Goal: Task Accomplishment & Management: Manage account settings

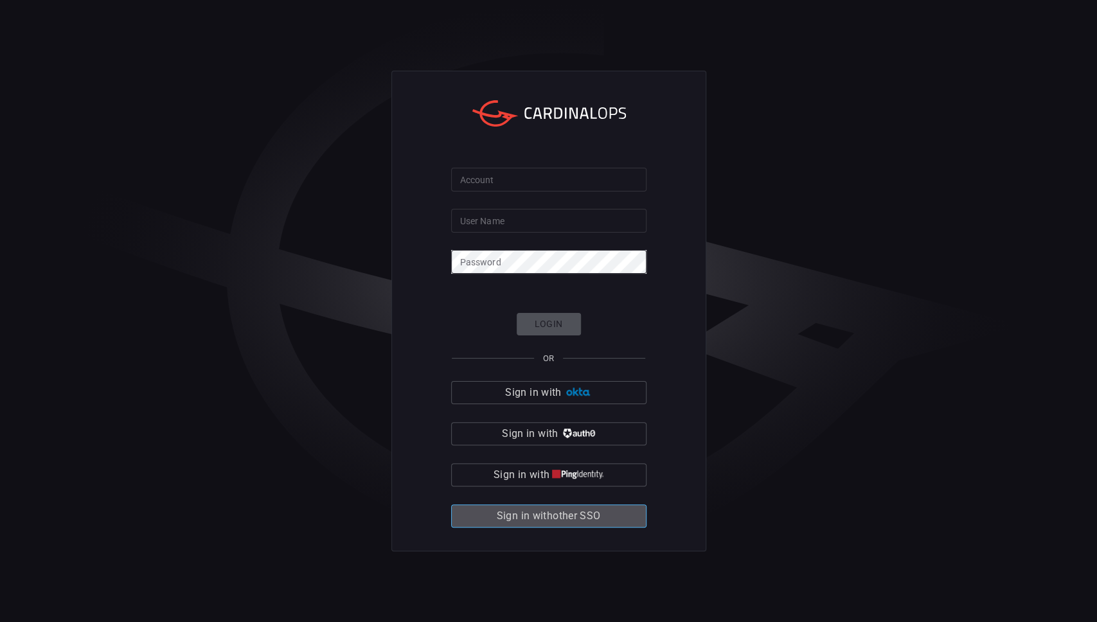
click at [548, 523] on span "Sign in with other SSO" at bounding box center [549, 516] width 104 height 18
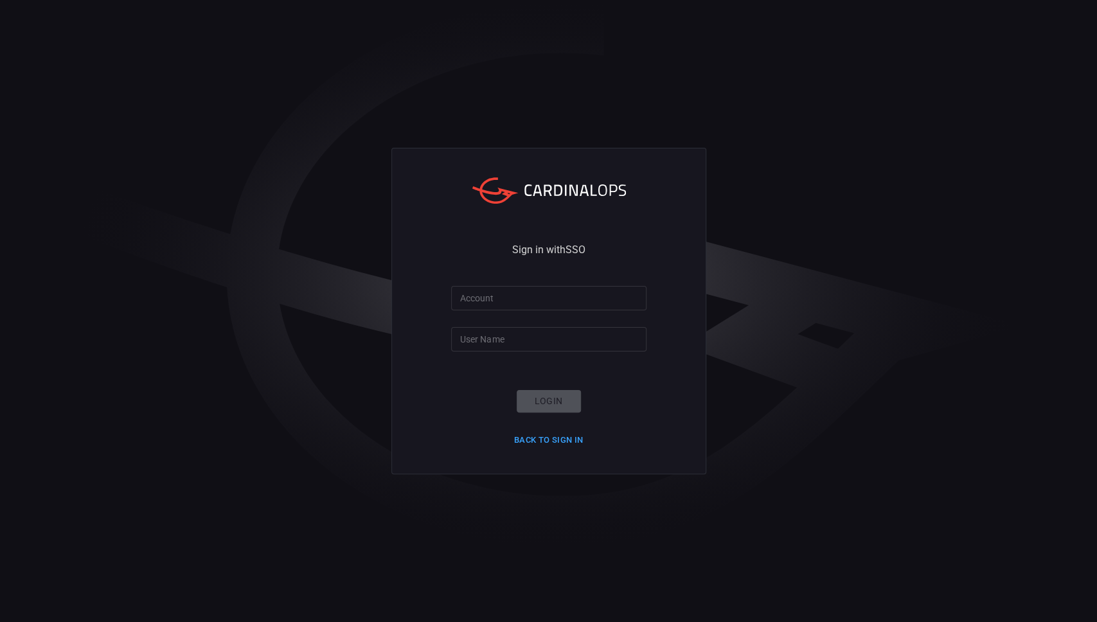
click at [542, 306] on input "Account" at bounding box center [548, 298] width 195 height 24
type input "hogan-lovells"
type input "bossoussebastien"
click button "Login" at bounding box center [549, 401] width 64 height 22
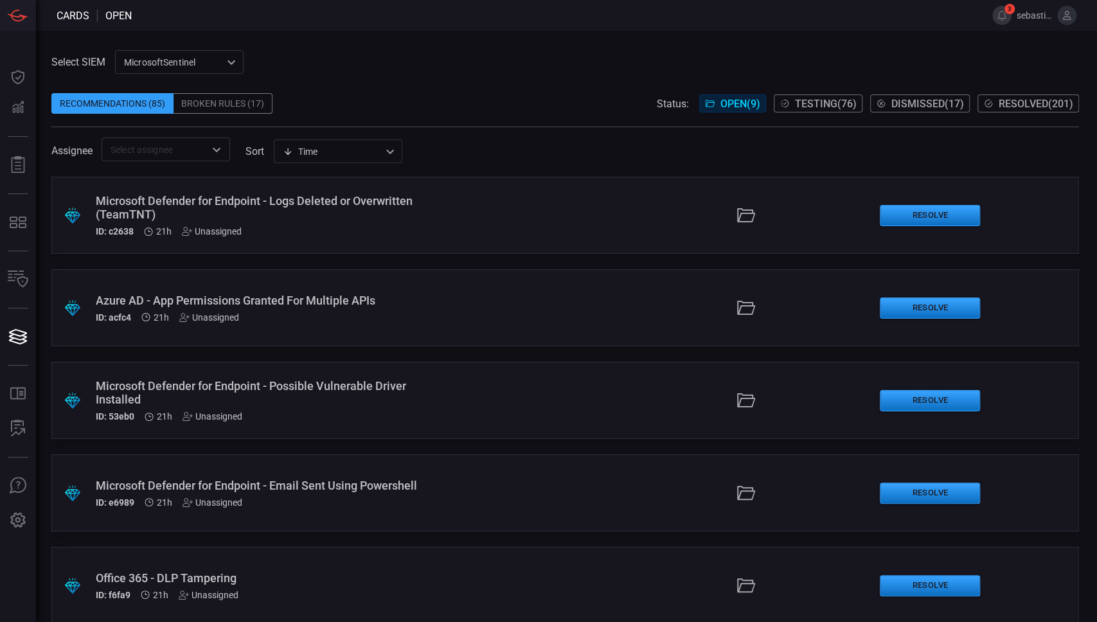
click at [831, 116] on span at bounding box center [564, 120] width 1027 height 13
click at [831, 107] on span "Testing ( 76 )" at bounding box center [826, 104] width 62 height 12
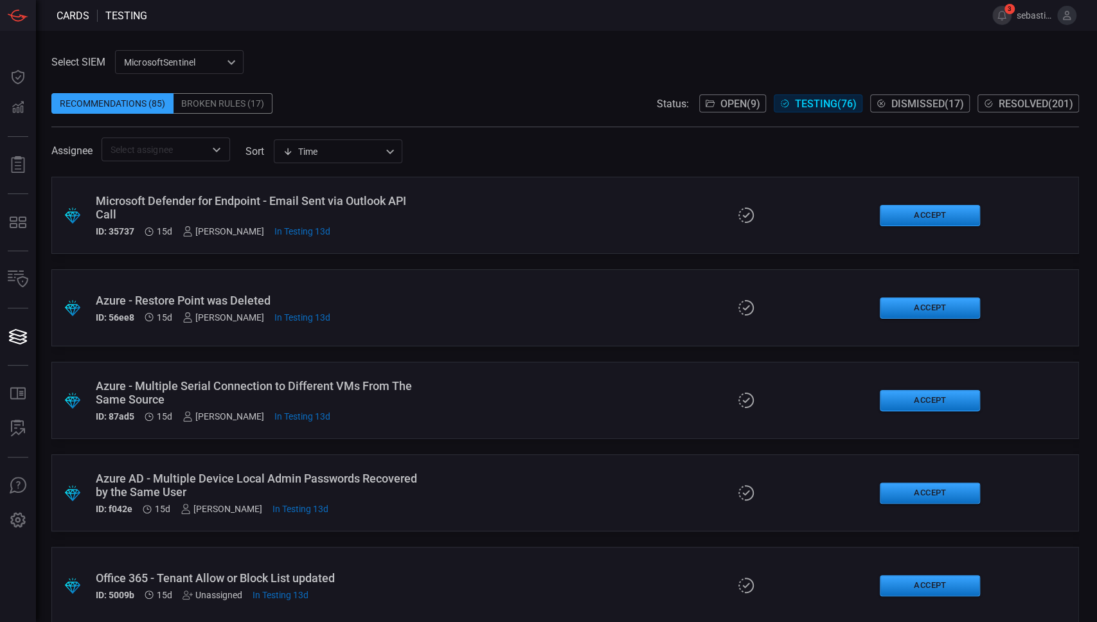
click at [510, 230] on div ".suggested_cards_icon{fill:url(#suggested_cards_icon);} Microsoft Defender for …" at bounding box center [564, 215] width 1027 height 77
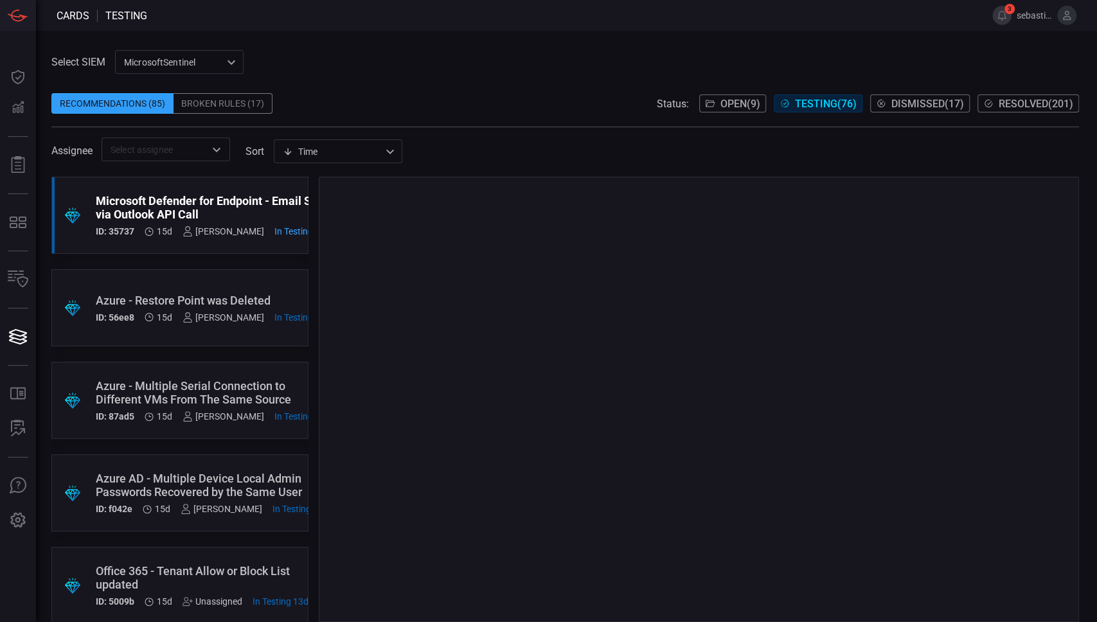
click at [222, 208] on div "Microsoft Defender for Endpoint - Email Sent via Outlook API Call" at bounding box center [213, 207] width 235 height 27
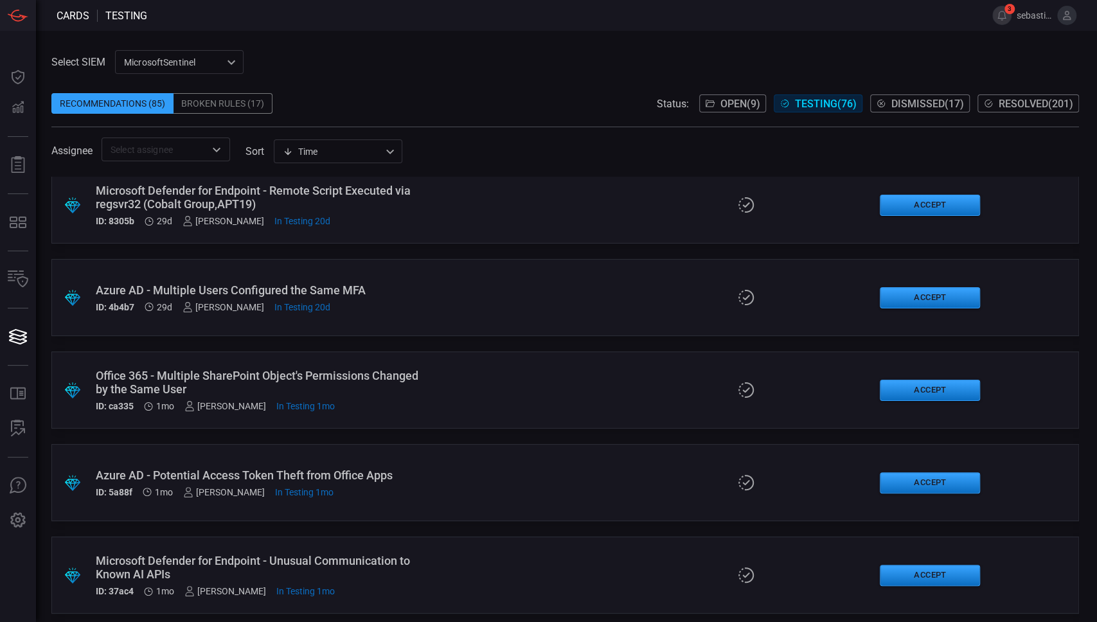
scroll to position [1113, 0]
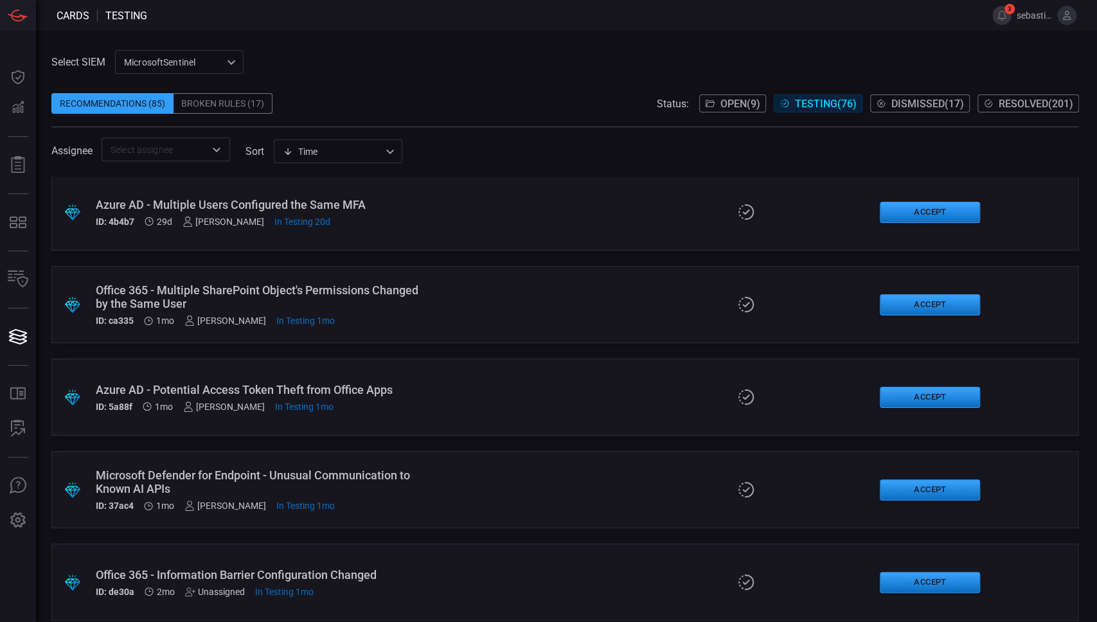
click at [458, 304] on div ".suggested_cards_icon{fill:url(#suggested_cards_icon);} Office 365 - Multiple S…" at bounding box center [564, 304] width 1027 height 77
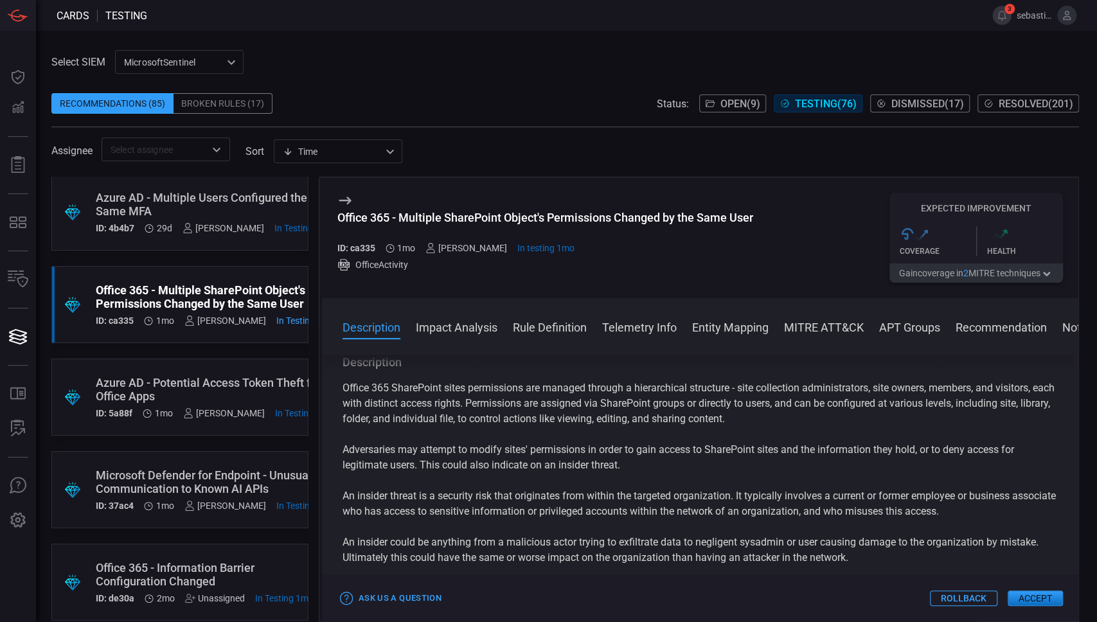
scroll to position [342, 0]
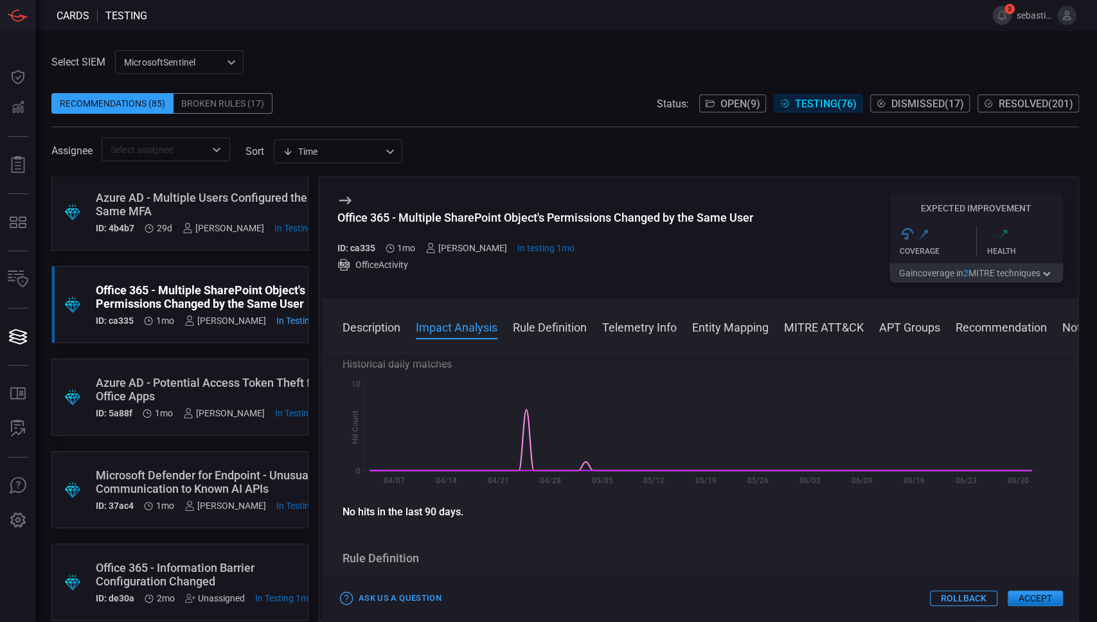
click at [226, 314] on div "Office 365 - Multiple SharePoint Object's Permissions Changed by the Same User …" at bounding box center [215, 304] width 239 height 42
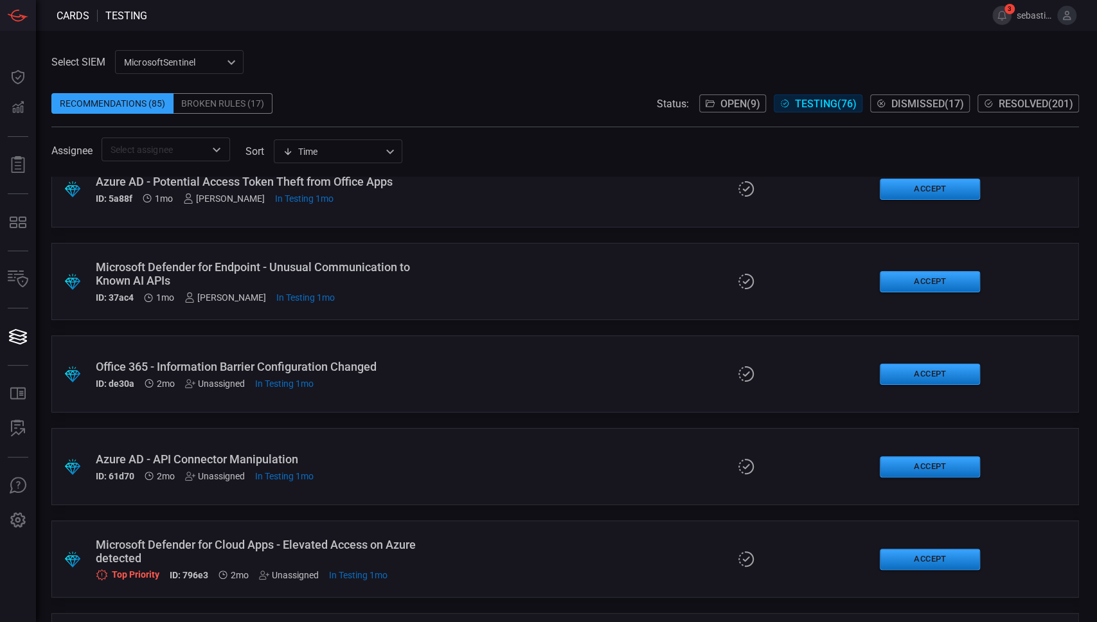
scroll to position [1285, 0]
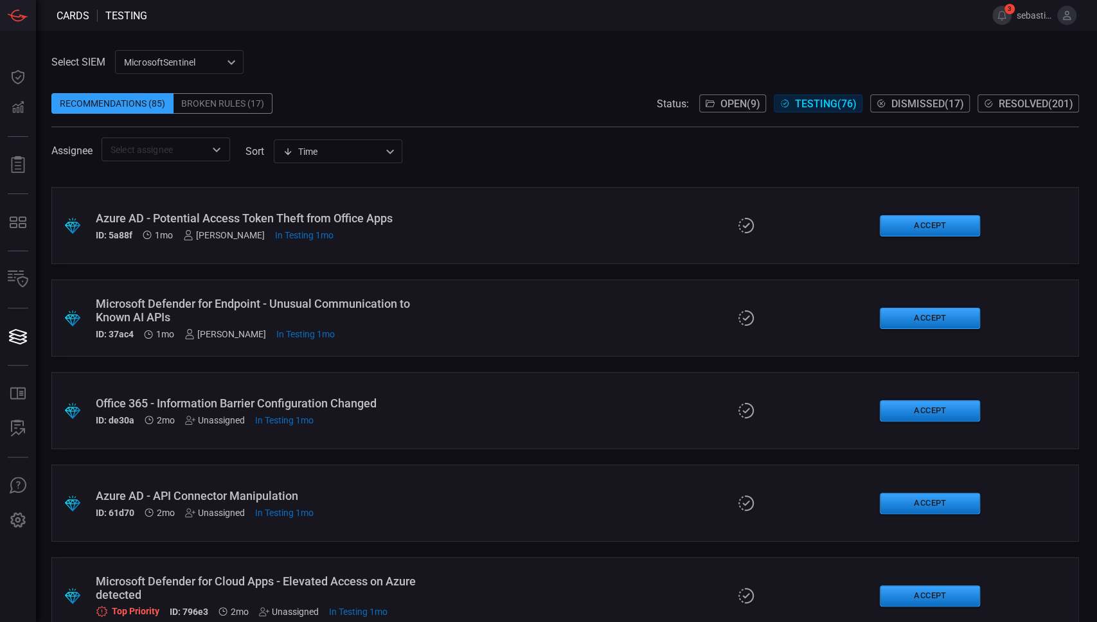
click at [441, 303] on div ".suggested_cards_icon{fill:url(#suggested_cards_icon);} Microsoft Defender for …" at bounding box center [564, 317] width 1027 height 77
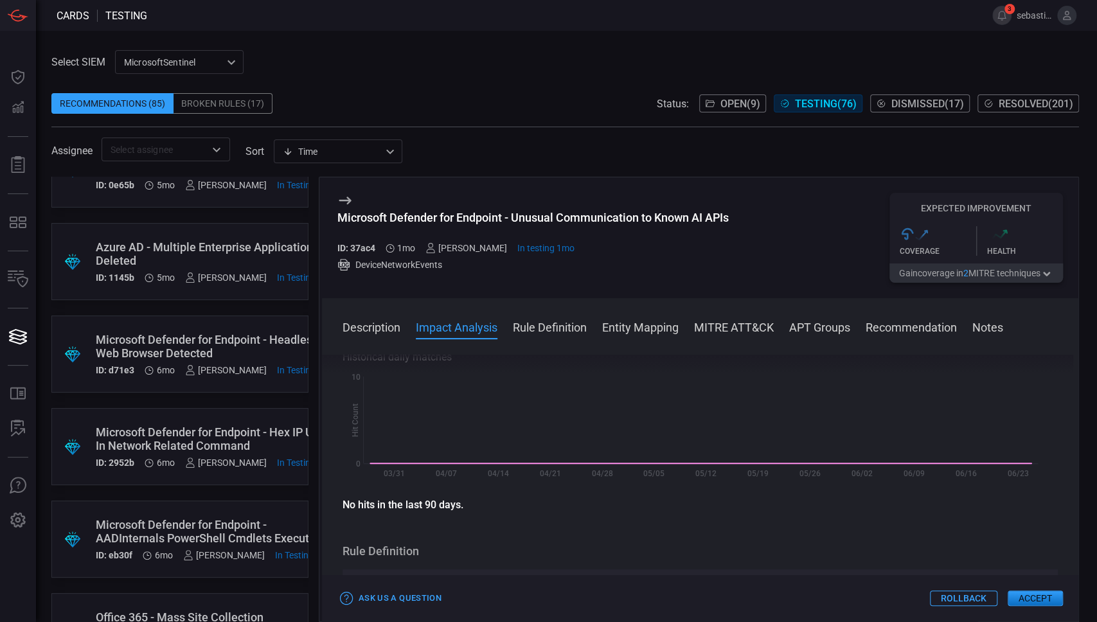
scroll to position [5911, 0]
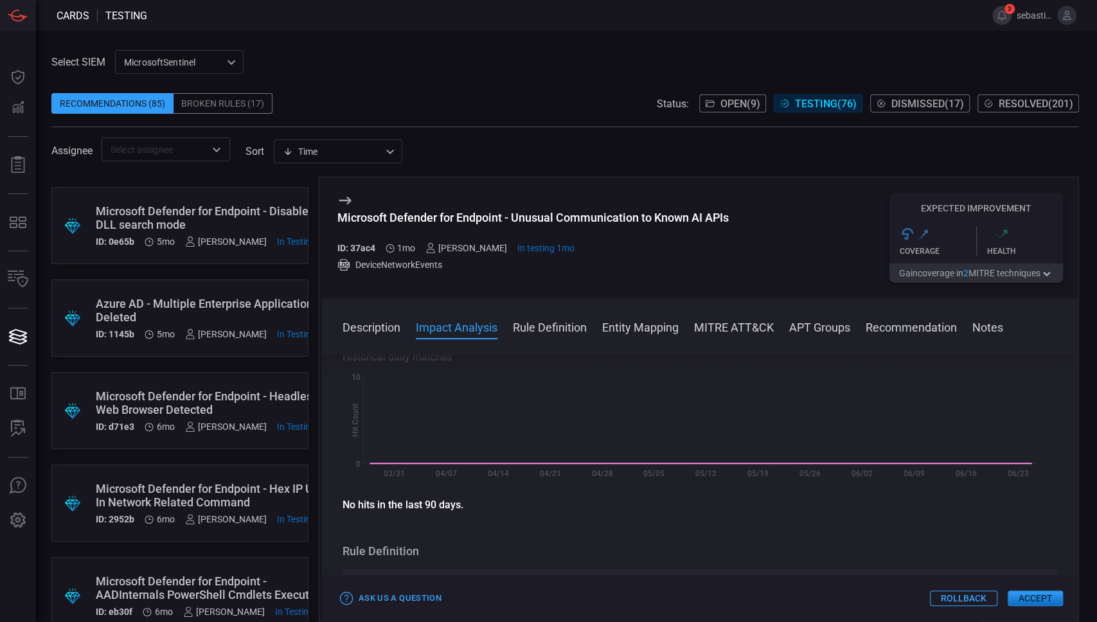
click at [712, 97] on button "Open ( 9 )" at bounding box center [732, 103] width 67 height 18
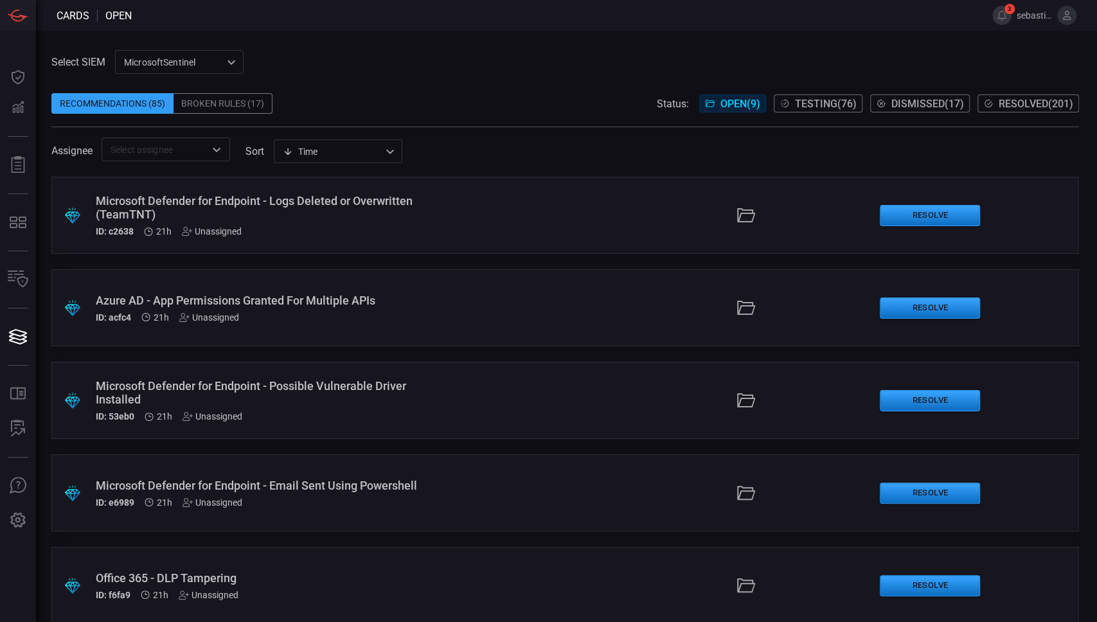
click at [359, 308] on div "Azure AD - App Permissions Granted For Multiple APIs ID: acfc4 21h Unassigned" at bounding box center [261, 308] width 331 height 29
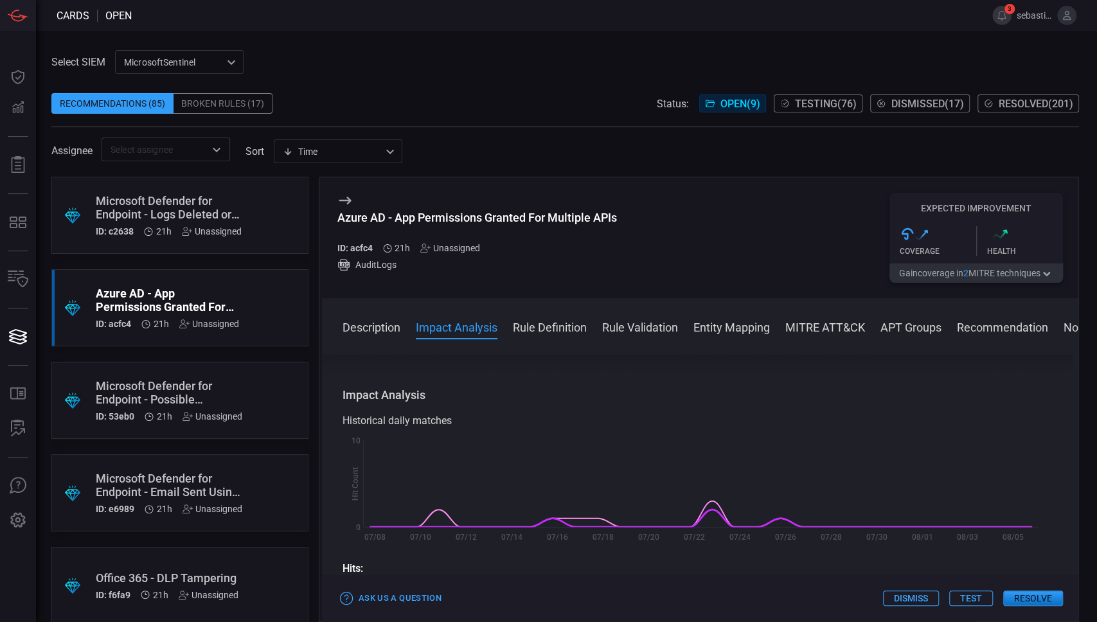
scroll to position [171, 0]
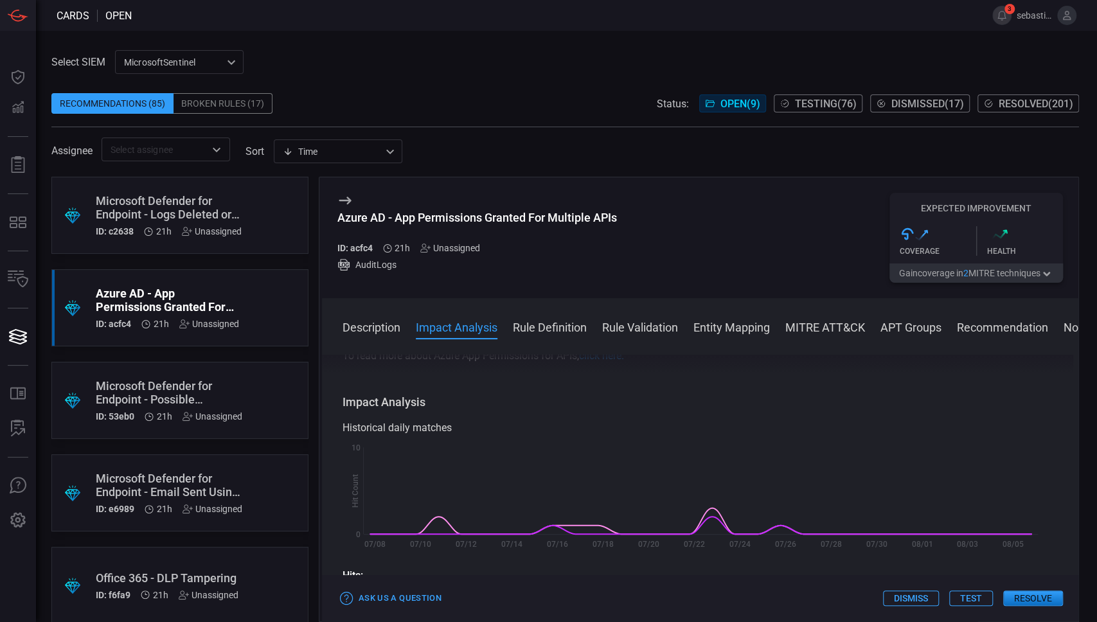
click at [188, 312] on div "Azure AD - App Permissions Granted For Multiple APIs" at bounding box center [167, 300] width 143 height 27
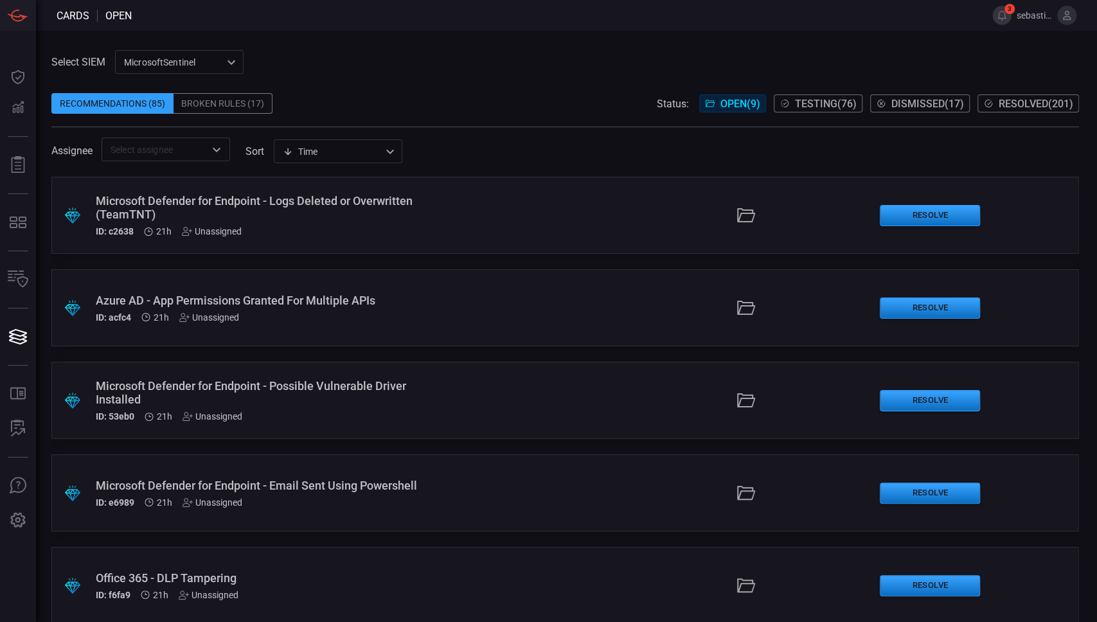
click at [372, 226] on div "Microsoft Defender for Endpoint - Logs Deleted or Overwritten (TeamTNT) ID: c26…" at bounding box center [261, 215] width 331 height 42
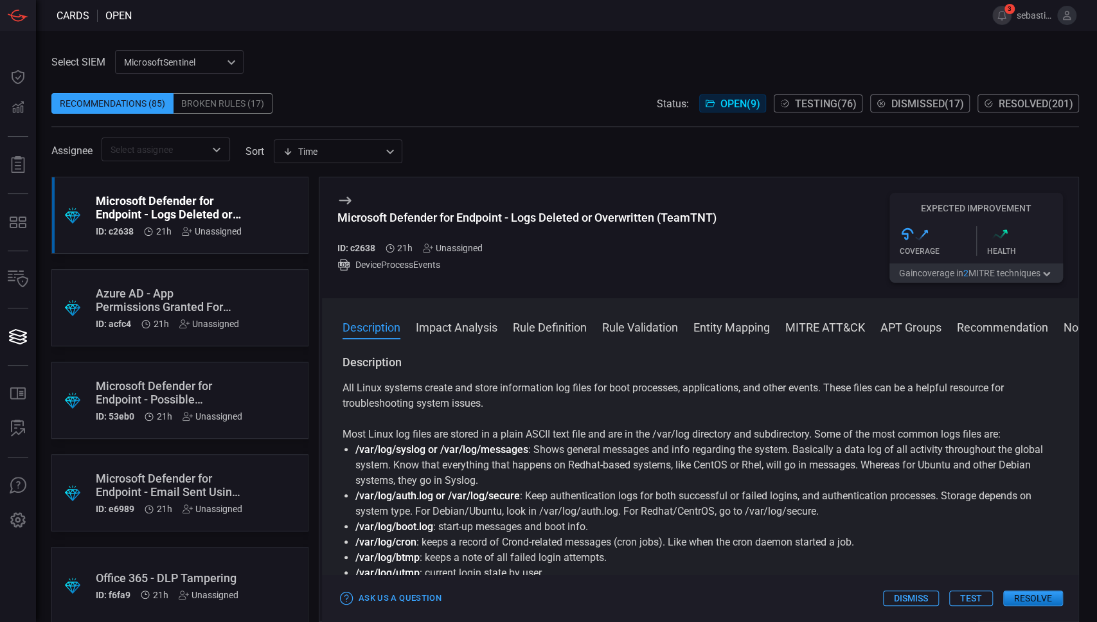
click at [242, 197] on div ".suggested_cards_icon{fill:url(#suggested_cards_icon);} Microsoft Defender for …" at bounding box center [179, 215] width 257 height 77
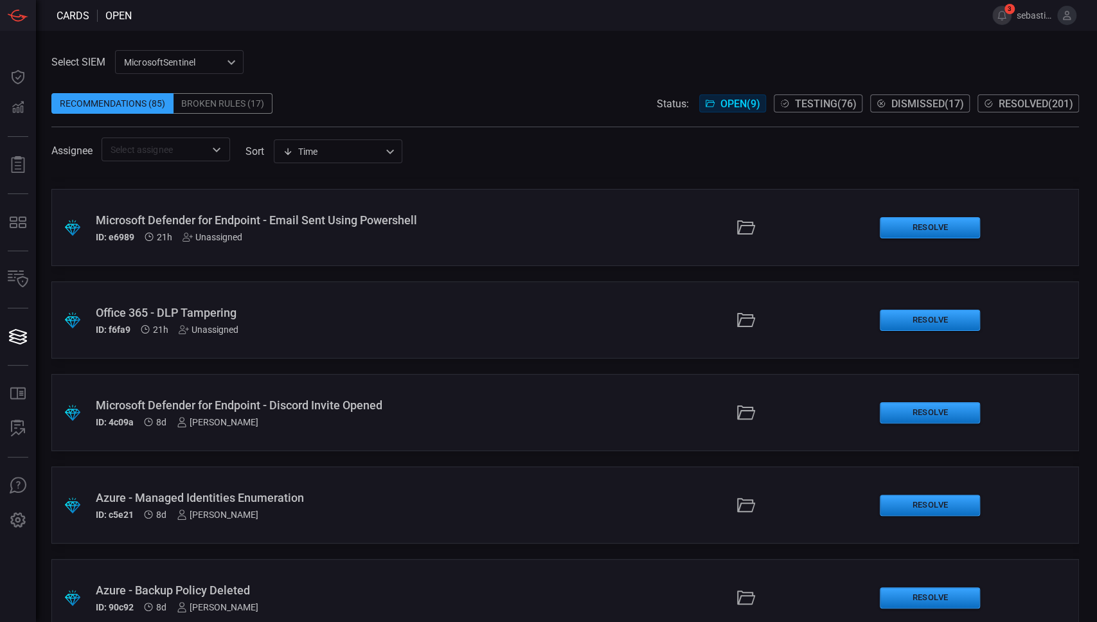
scroll to position [387, 0]
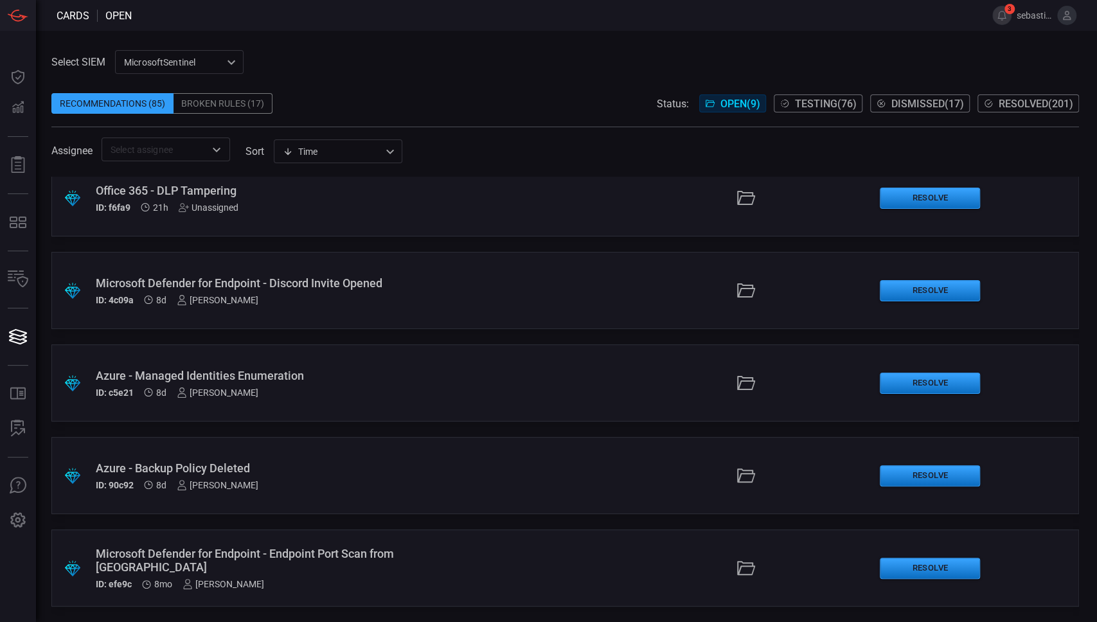
click at [370, 571] on div "Microsoft Defender for Endpoint - Endpoint Port Scan from [GEOGRAPHIC_DATA]" at bounding box center [261, 560] width 331 height 27
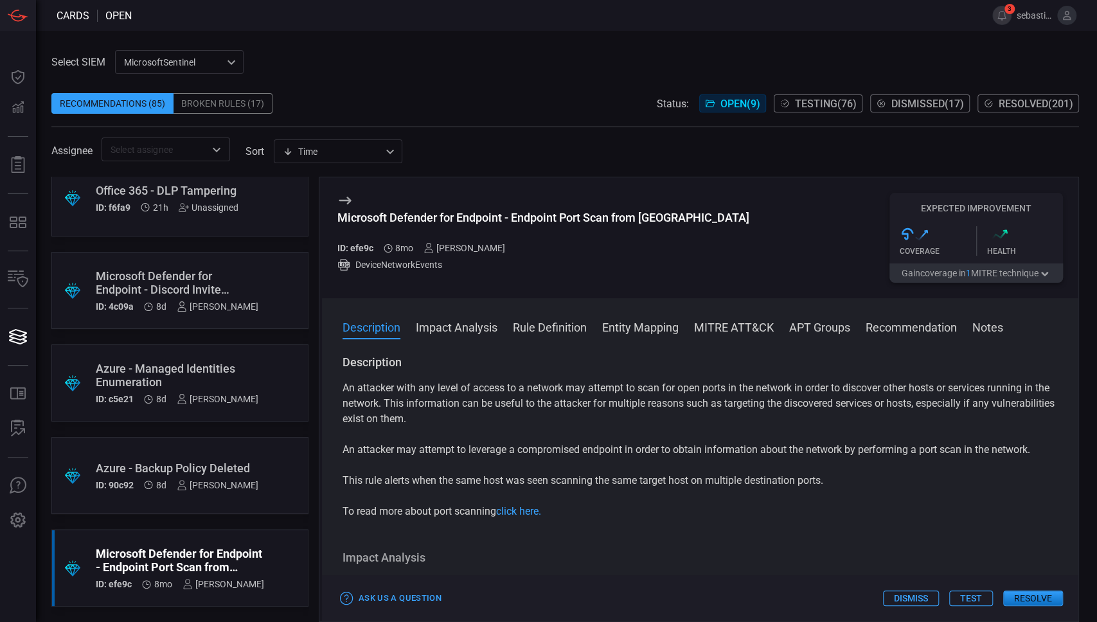
click at [247, 554] on div "Microsoft Defender for Endpoint - Endpoint Port Scan from [GEOGRAPHIC_DATA]" at bounding box center [180, 560] width 168 height 27
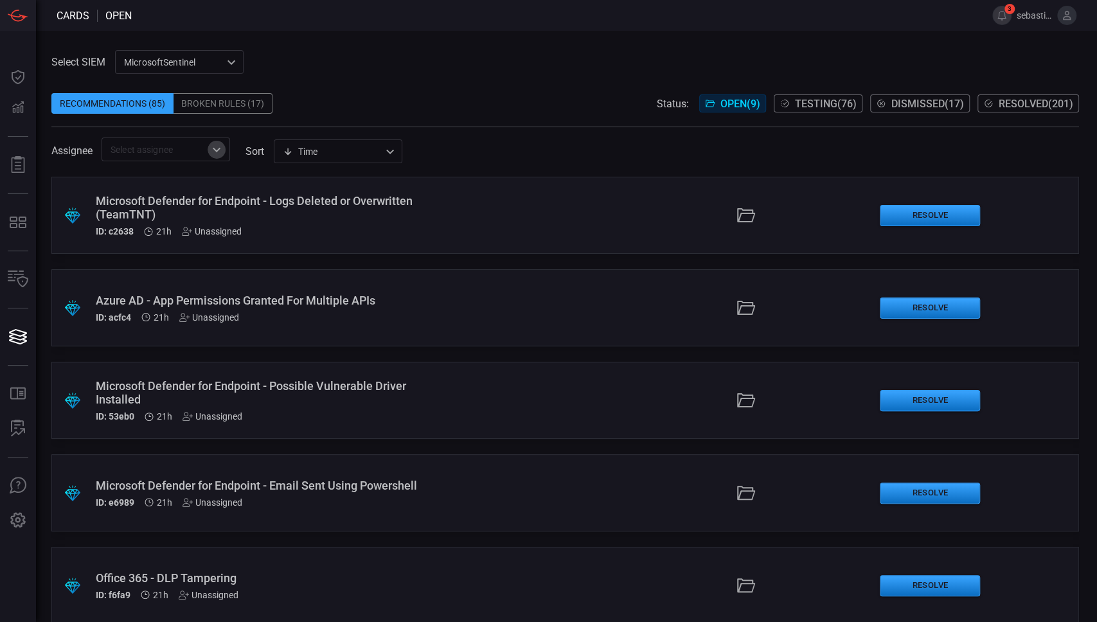
click at [222, 152] on icon "Open" at bounding box center [216, 149] width 15 height 15
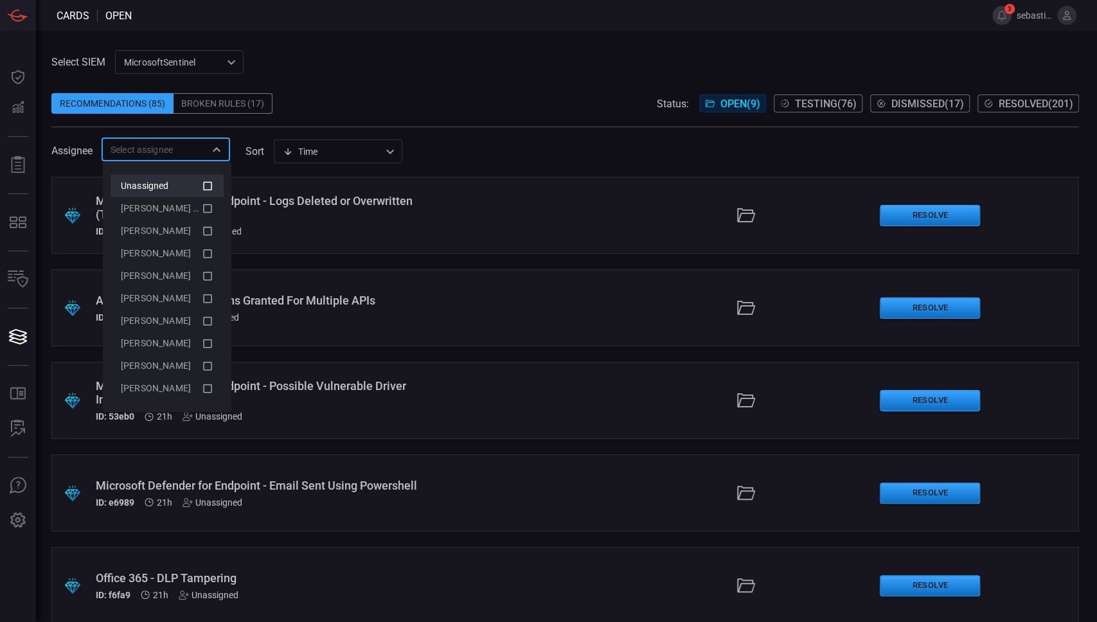
click at [211, 181] on icon at bounding box center [208, 185] width 12 height 15
click at [206, 185] on icon at bounding box center [207, 185] width 9 height 9
click at [206, 185] on icon at bounding box center [208, 185] width 12 height 15
click at [206, 185] on icon at bounding box center [207, 185] width 9 height 9
click at [206, 185] on icon at bounding box center [208, 185] width 12 height 15
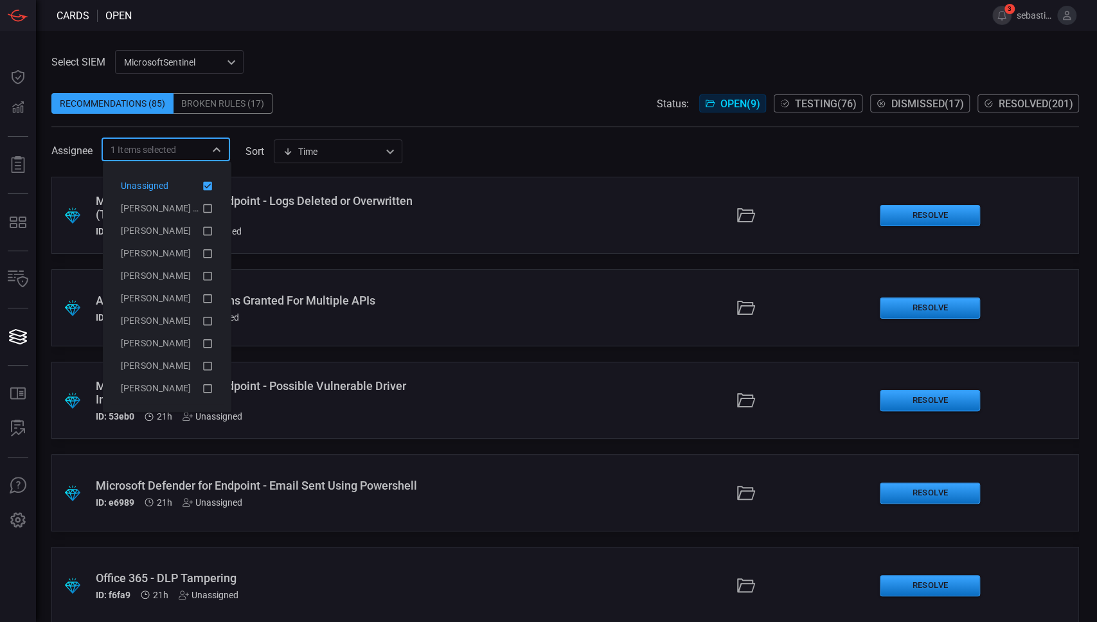
click at [479, 148] on div "Assignee 1 Items selected ​ sort Time visibleUpdateTime ​" at bounding box center [564, 149] width 1027 height 24
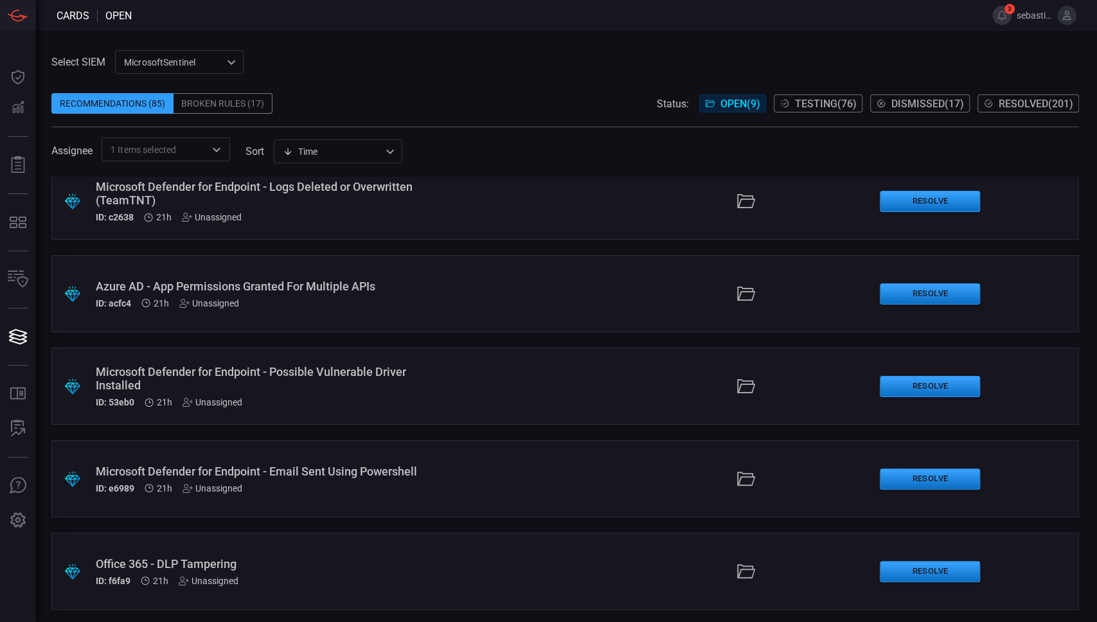
scroll to position [17, 0]
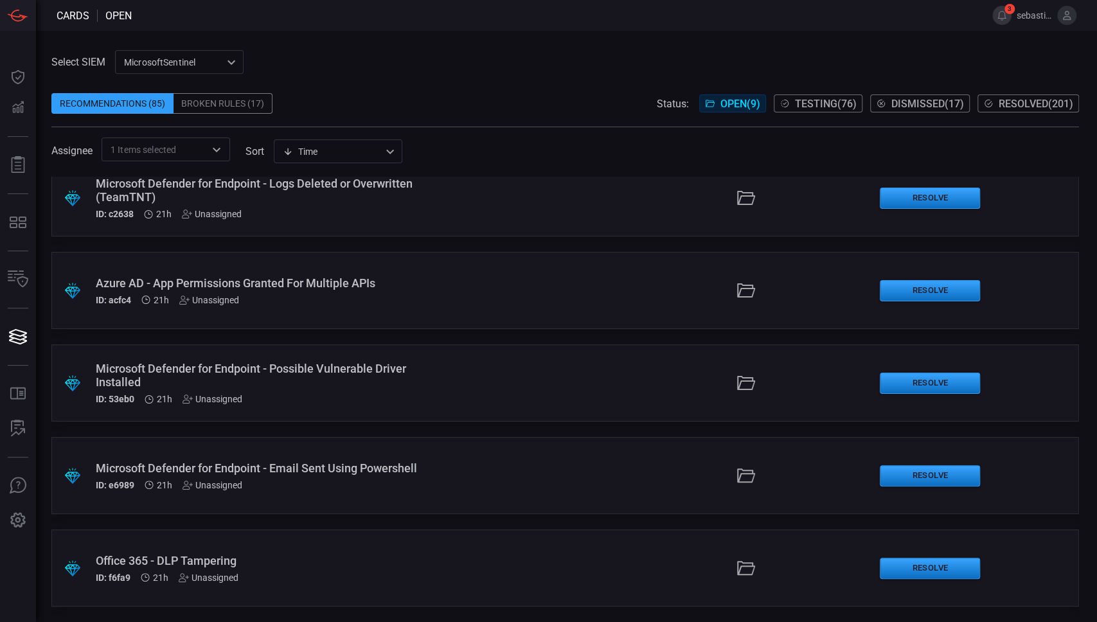
click at [314, 555] on div "Office 365 - DLP Tampering" at bounding box center [261, 560] width 331 height 13
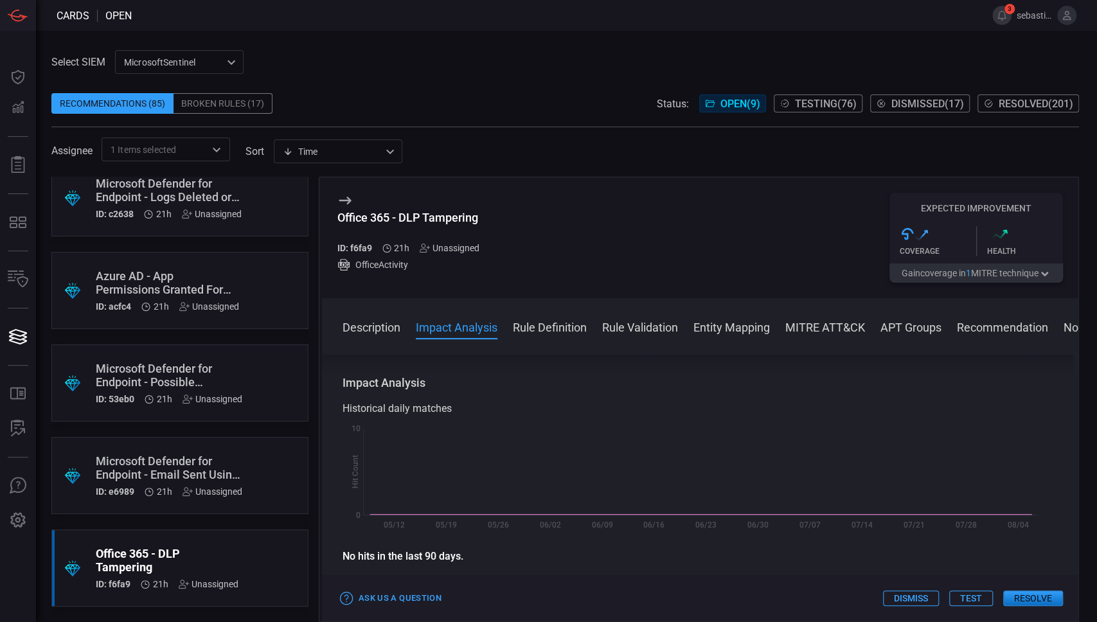
scroll to position [342, 0]
click at [466, 244] on div "Unassigned" at bounding box center [450, 248] width 60 height 10
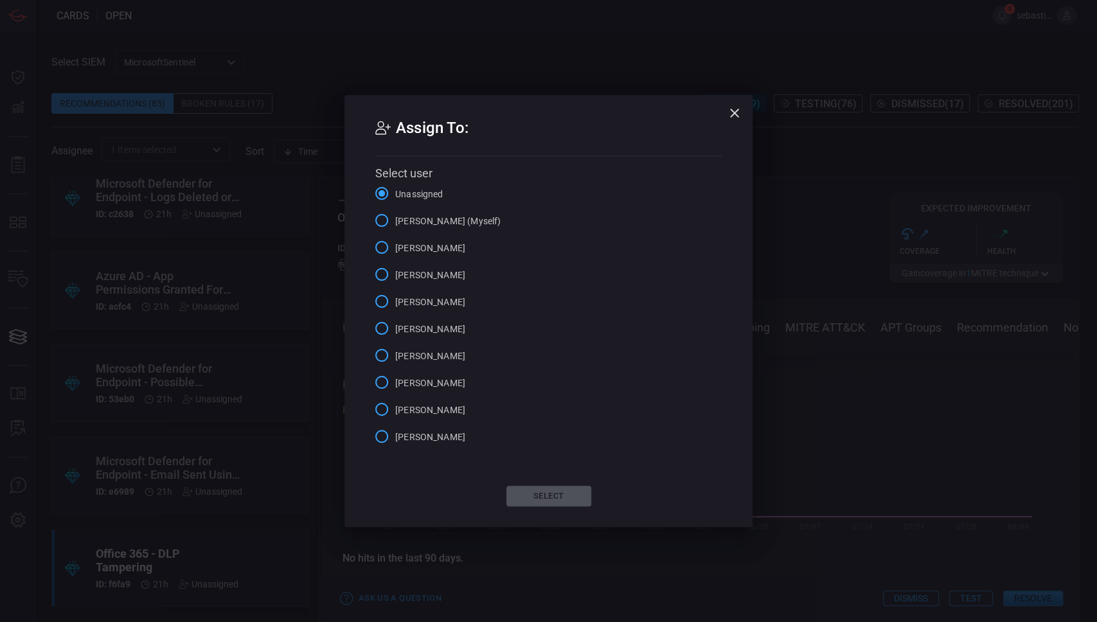
click at [468, 220] on span "[PERSON_NAME] (Myself)" at bounding box center [447, 221] width 105 height 13
click at [395, 220] on input "[PERSON_NAME] (Myself)" at bounding box center [381, 220] width 27 height 27
click at [558, 497] on button "Select" at bounding box center [548, 496] width 85 height 21
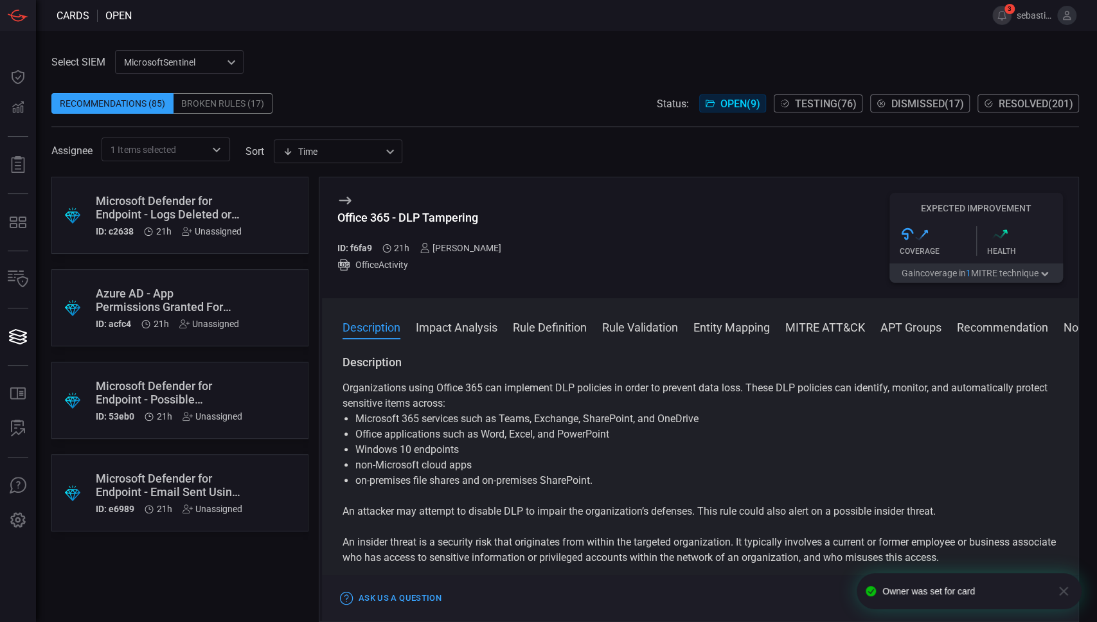
scroll to position [0, 0]
click at [253, 509] on div ".suggested_cards_icon{fill:url(#suggested_cards_icon);} Microsoft Defender for …" at bounding box center [179, 492] width 257 height 77
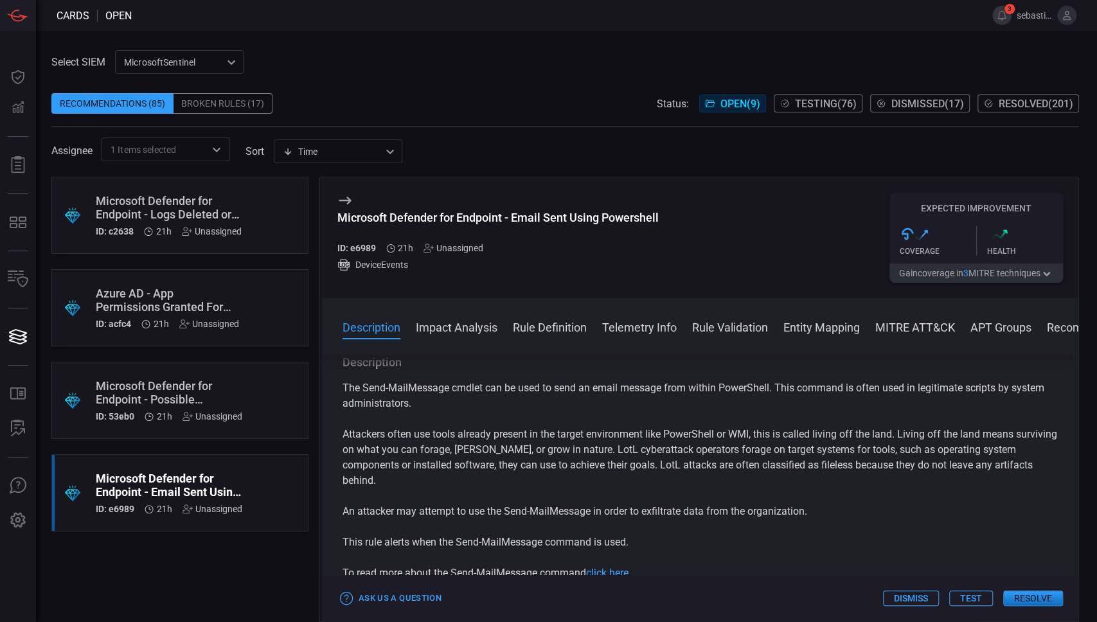
scroll to position [257, 0]
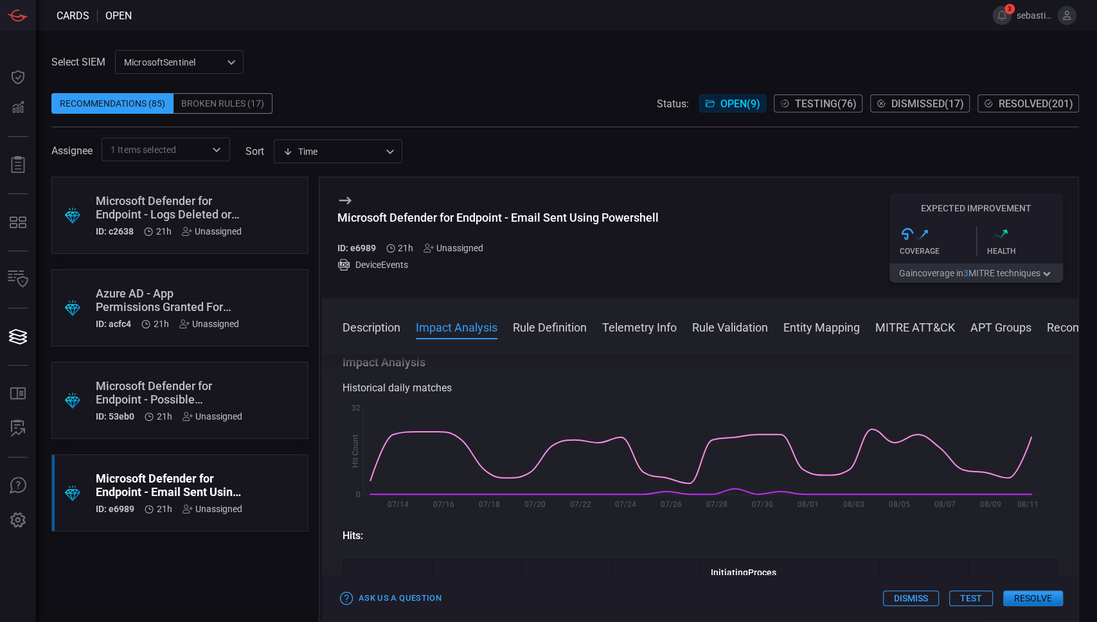
click at [346, 200] on icon at bounding box center [345, 201] width 12 height 8
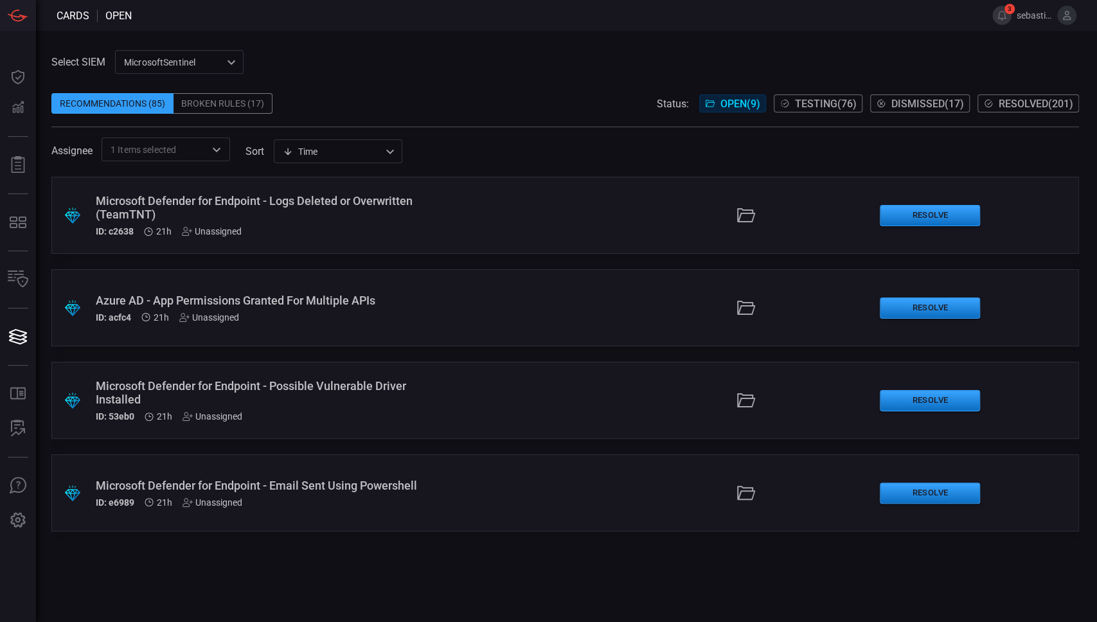
click at [333, 399] on div "Microsoft Defender for Endpoint - Possible Vulnerable Driver Installed" at bounding box center [261, 392] width 331 height 27
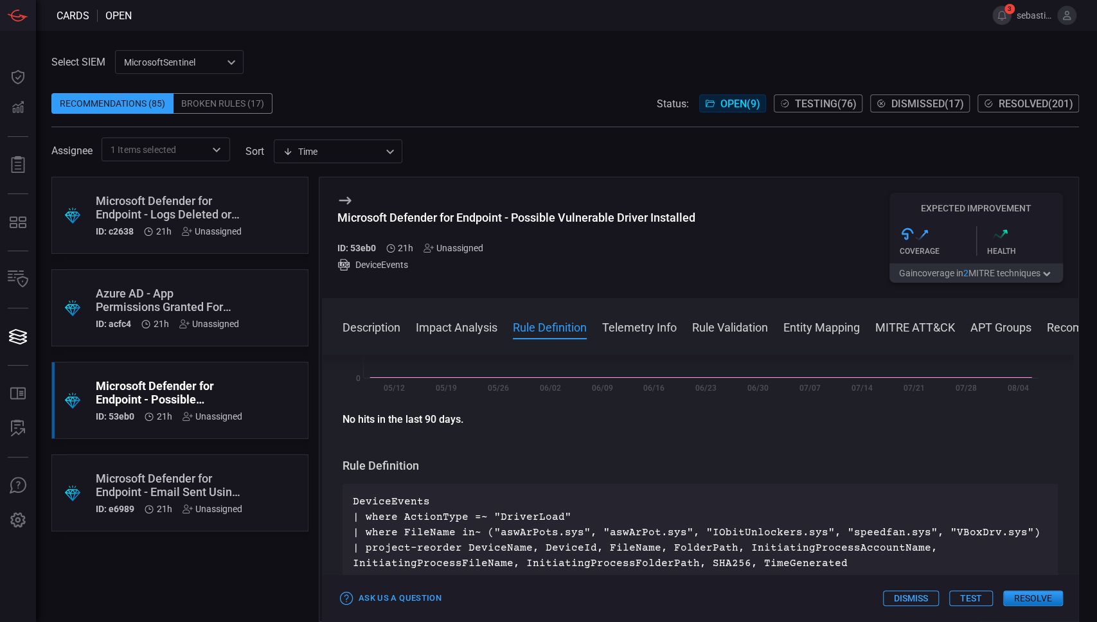
scroll to position [257, 0]
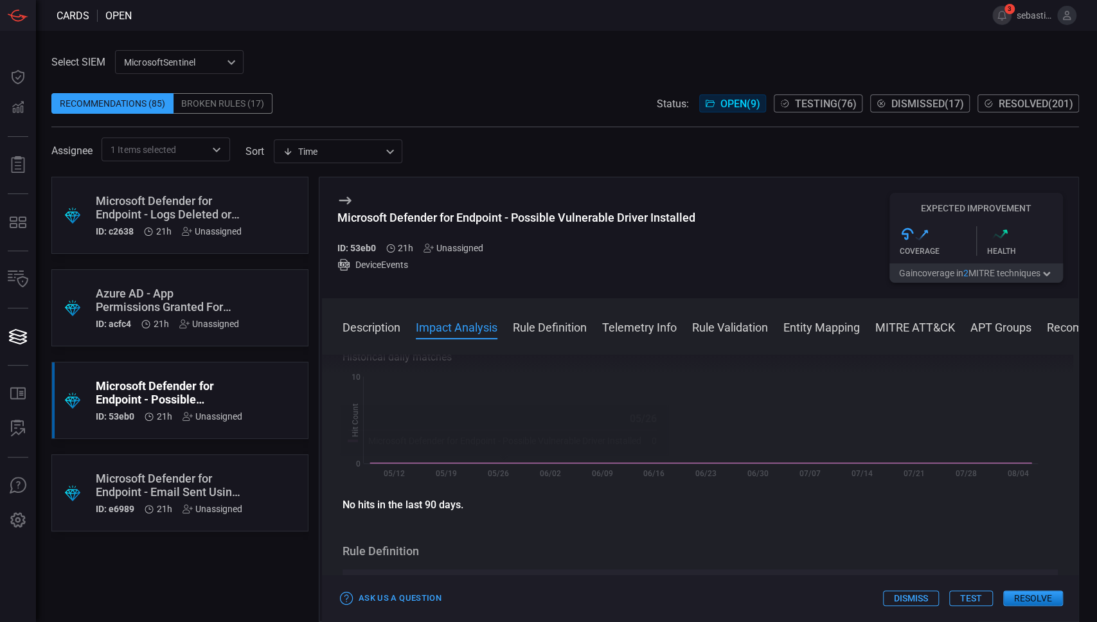
click at [463, 252] on div "Unassigned" at bounding box center [453, 248] width 60 height 10
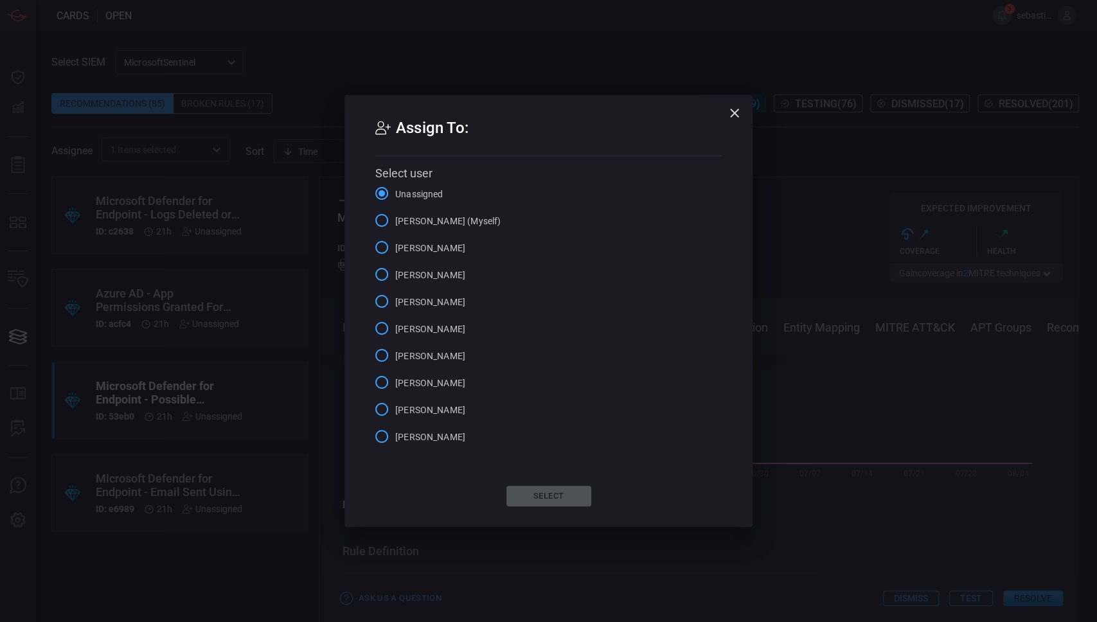
click at [472, 223] on span "[PERSON_NAME] (Myself)" at bounding box center [447, 221] width 105 height 13
click at [395, 223] on input "[PERSON_NAME] (Myself)" at bounding box center [381, 220] width 27 height 27
click at [529, 495] on button "Select" at bounding box center [548, 496] width 85 height 21
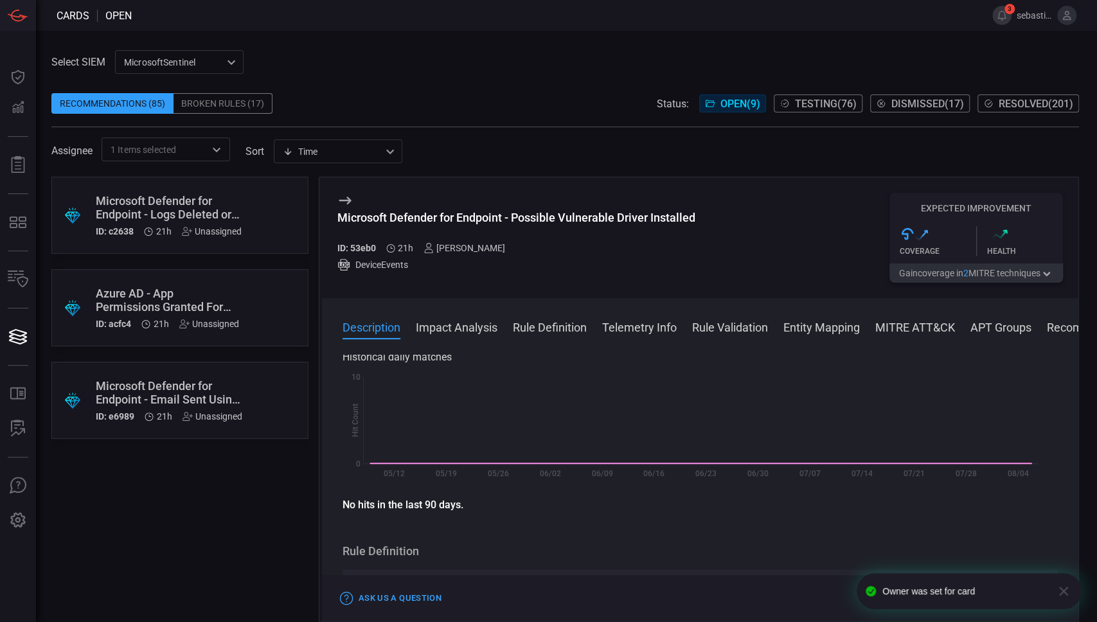
scroll to position [0, 0]
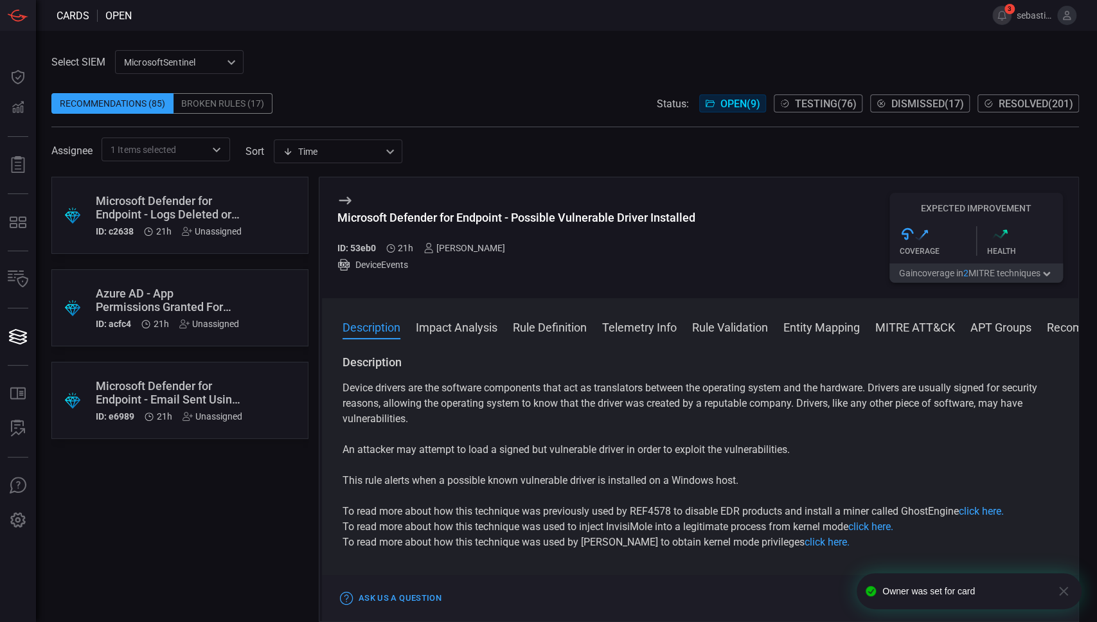
click at [293, 319] on div ".suggested_cards_icon{fill:url(#suggested_cards_icon);} Azure AD - App Permissi…" at bounding box center [179, 307] width 257 height 77
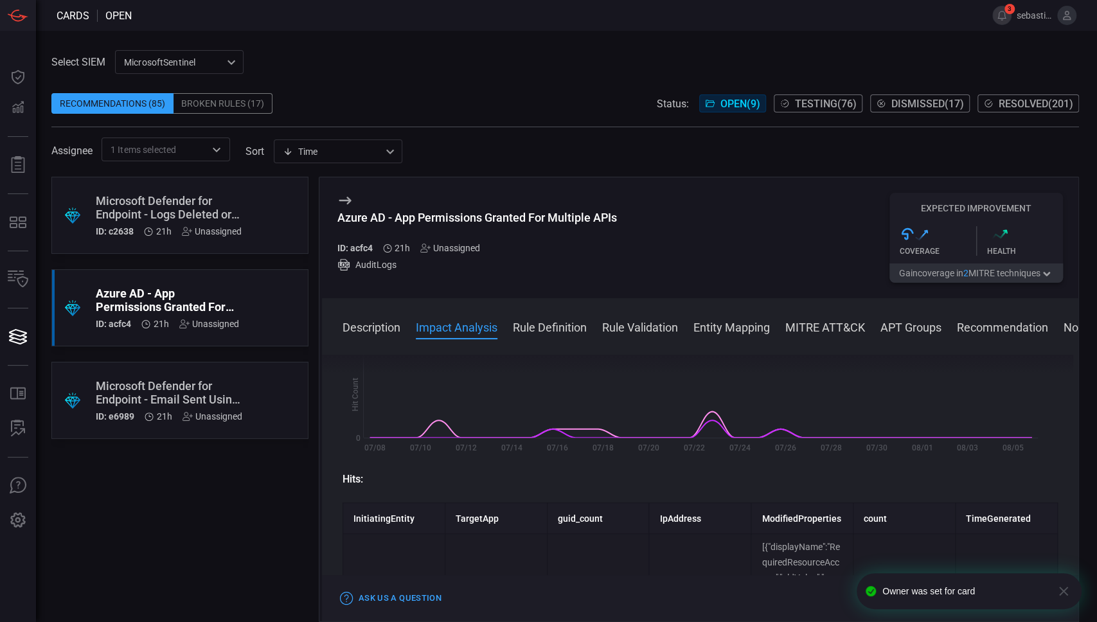
scroll to position [342, 0]
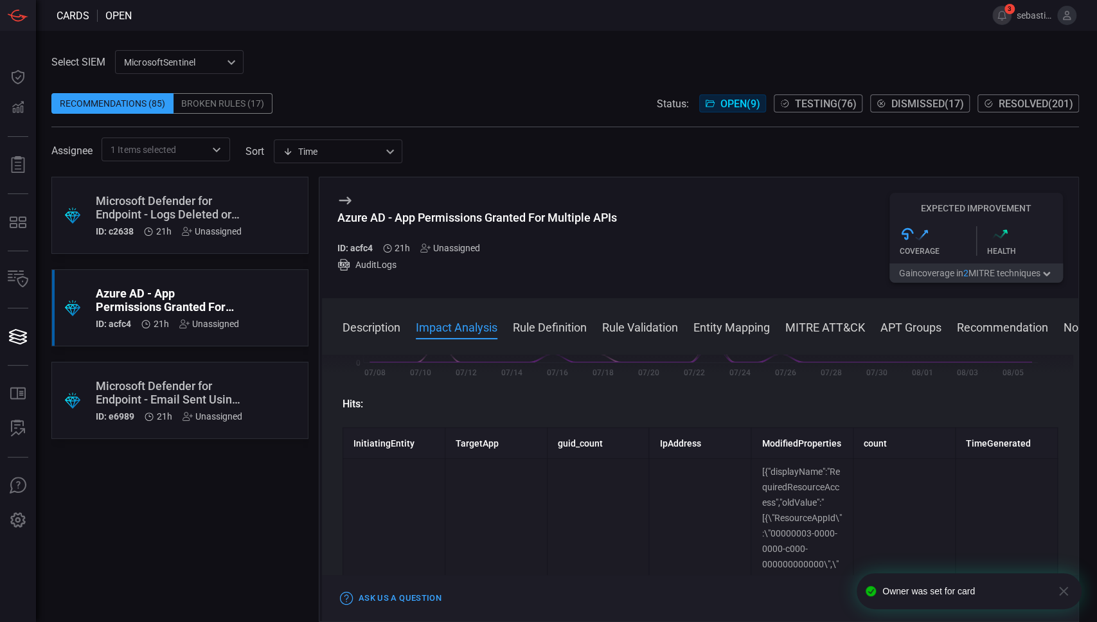
click at [264, 202] on div ".suggested_cards_icon{fill:url(#suggested_cards_icon);} Microsoft Defender for …" at bounding box center [179, 215] width 257 height 77
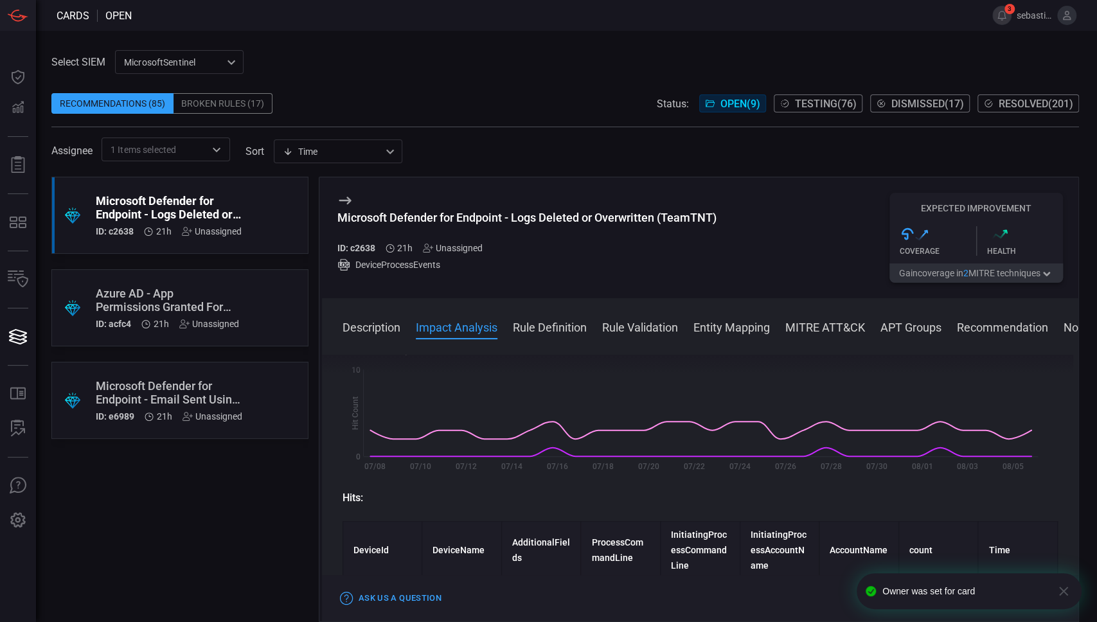
scroll to position [428, 0]
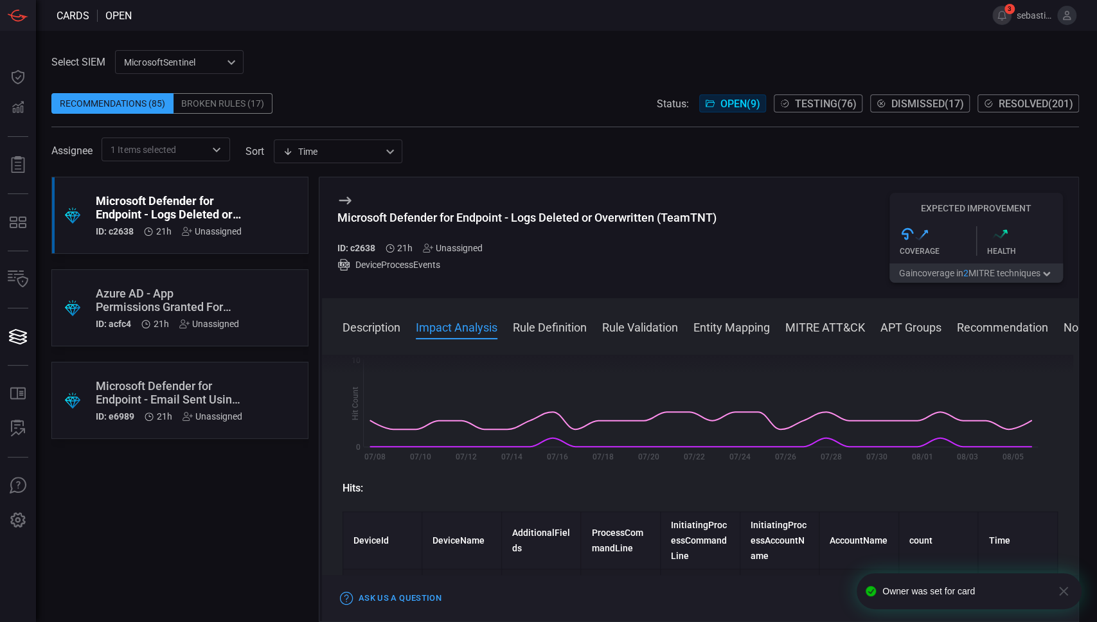
click at [245, 434] on div ".suggested_cards_icon{fill:url(#suggested_cards_icon);} Microsoft Defender for …" at bounding box center [179, 400] width 257 height 77
